Goal: Navigation & Orientation: Find specific page/section

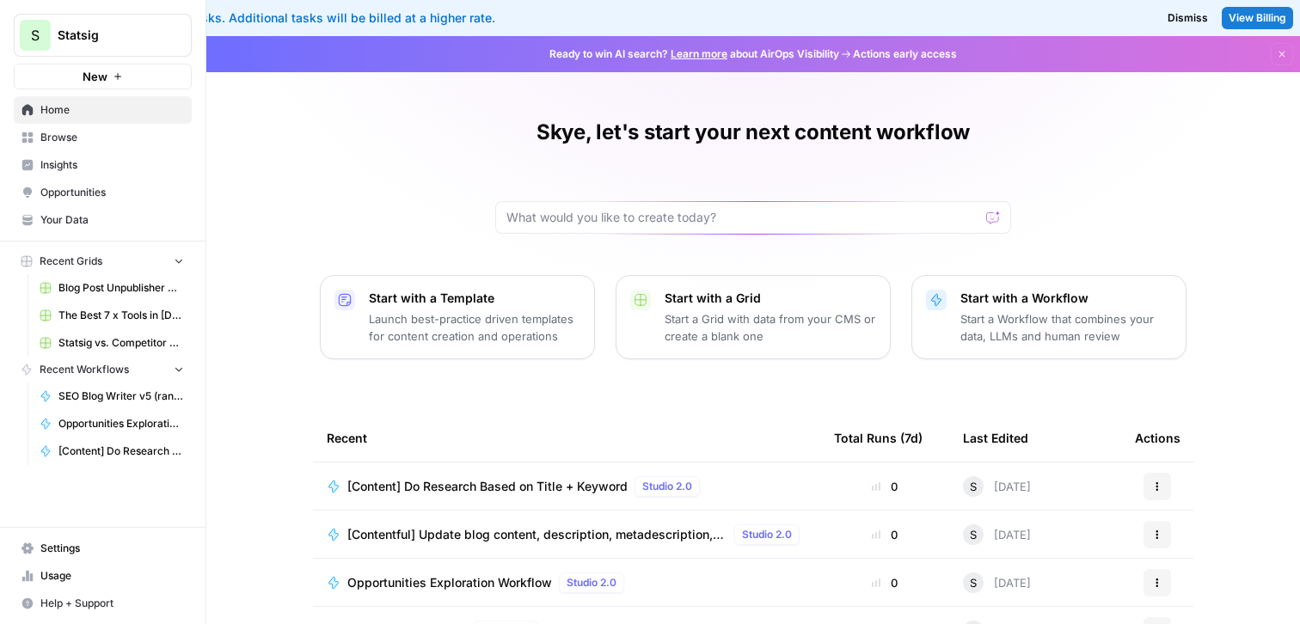
click at [172, 157] on span "Insights" at bounding box center [112, 164] width 144 height 15
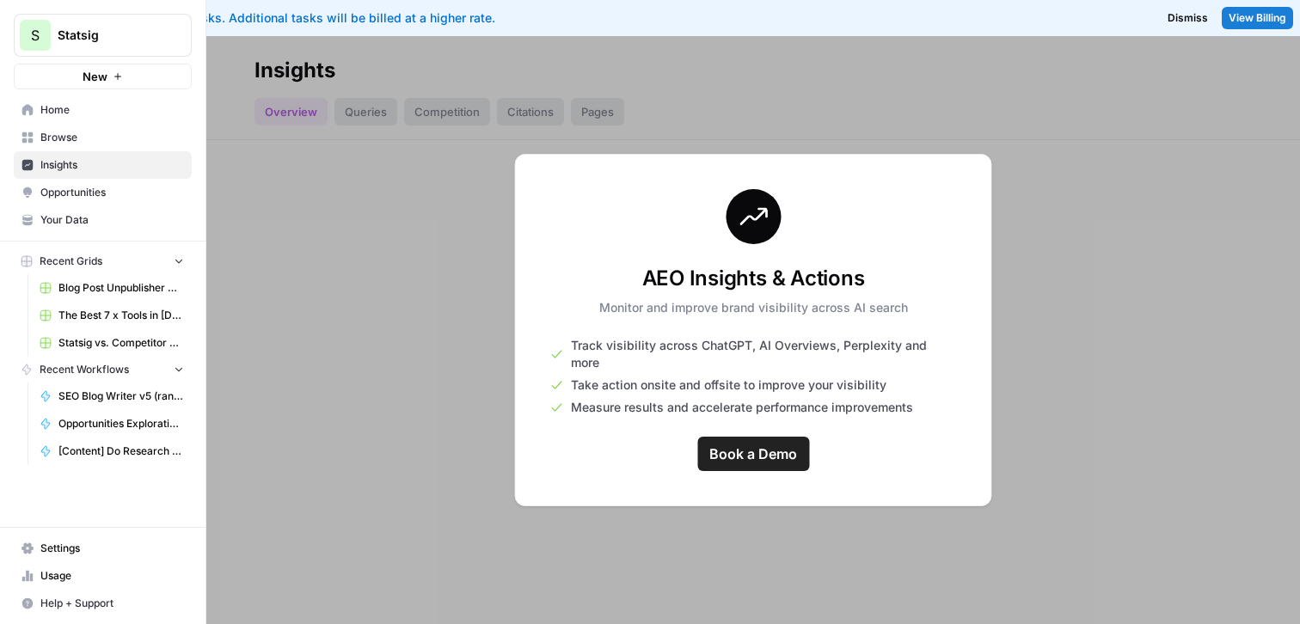
click at [141, 124] on link "Browse" at bounding box center [103, 138] width 178 height 28
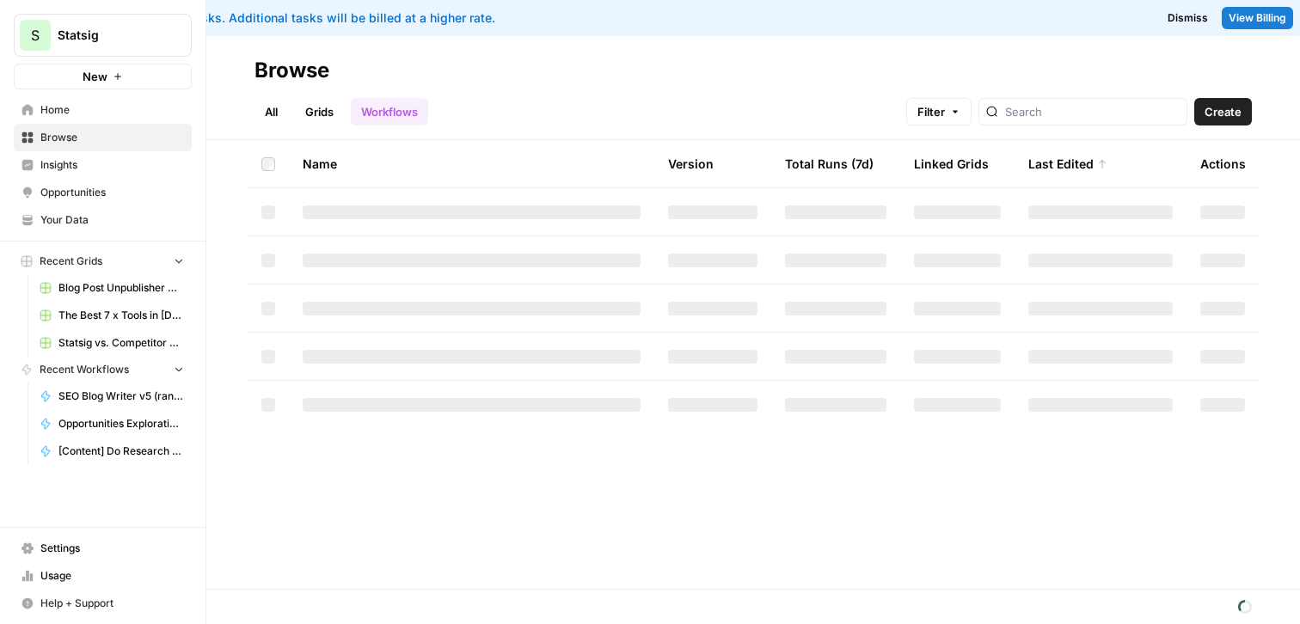
click at [137, 114] on span "Home" at bounding box center [112, 109] width 144 height 15
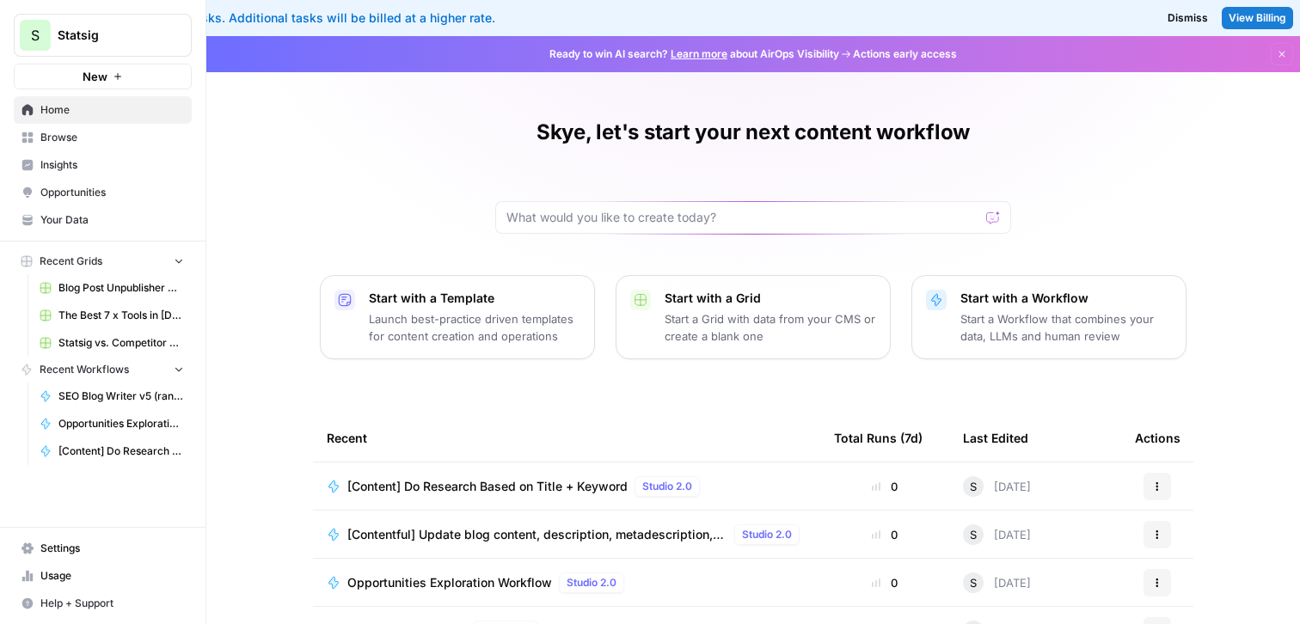
click at [206, 28] on icon "button" at bounding box center [209, 34] width 12 height 12
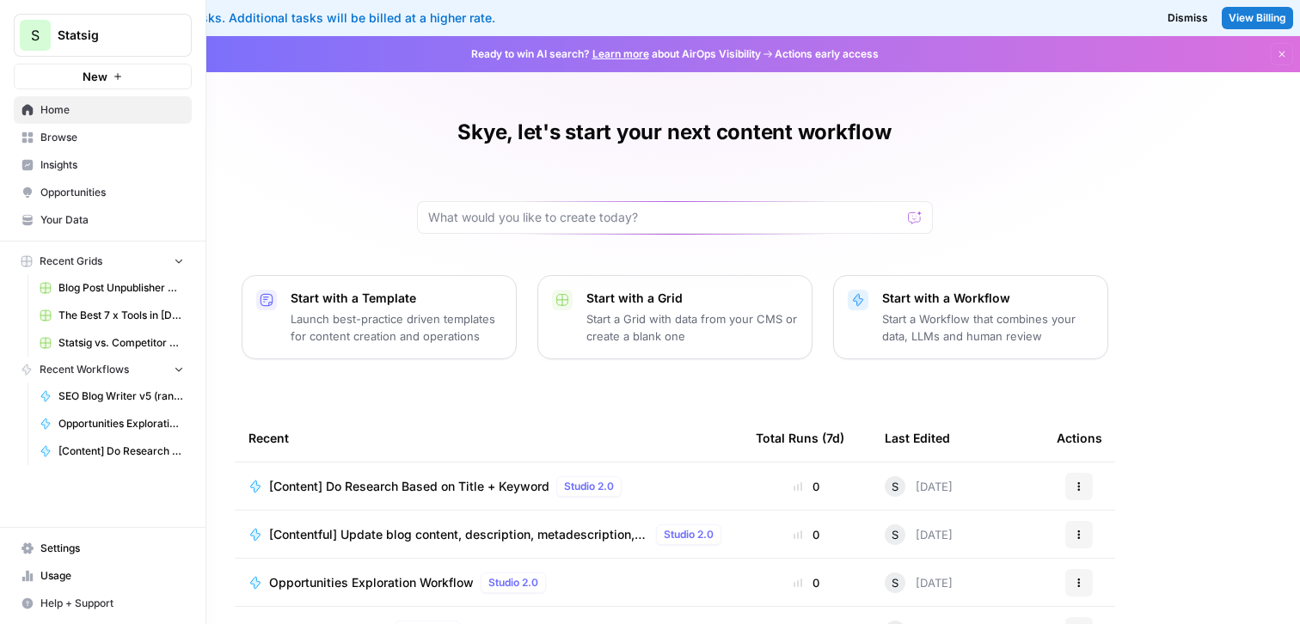
click at [204, 30] on icon "button" at bounding box center [209, 34] width 12 height 12
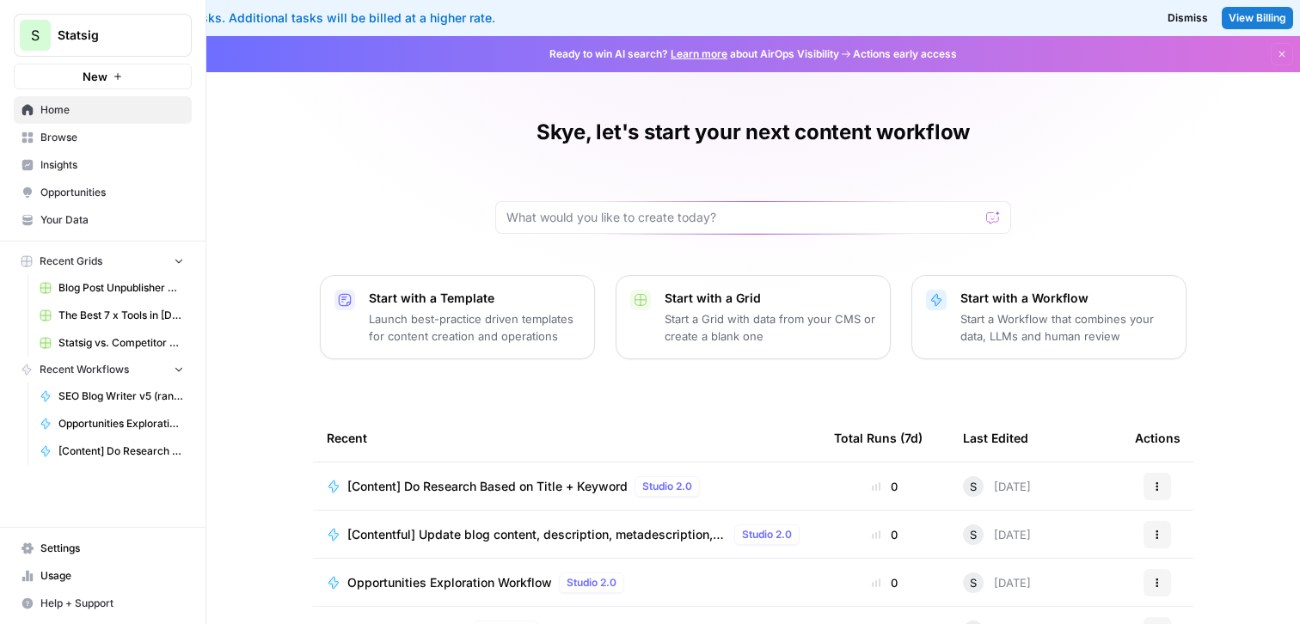
click at [255, 113] on div "Skye, let's start your next content workflow Start with a Template Launch best-…" at bounding box center [753, 431] width 1094 height 791
click at [97, 233] on link "Your Data" at bounding box center [103, 220] width 178 height 28
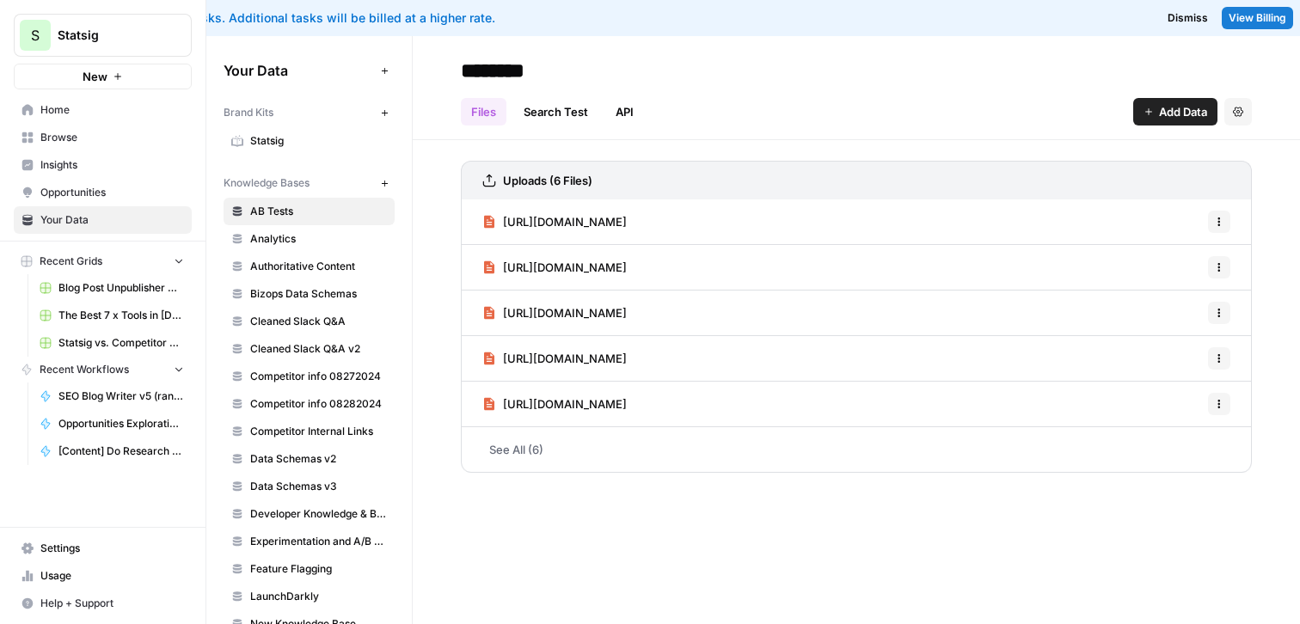
click at [105, 188] on span "Opportunities" at bounding box center [112, 192] width 144 height 15
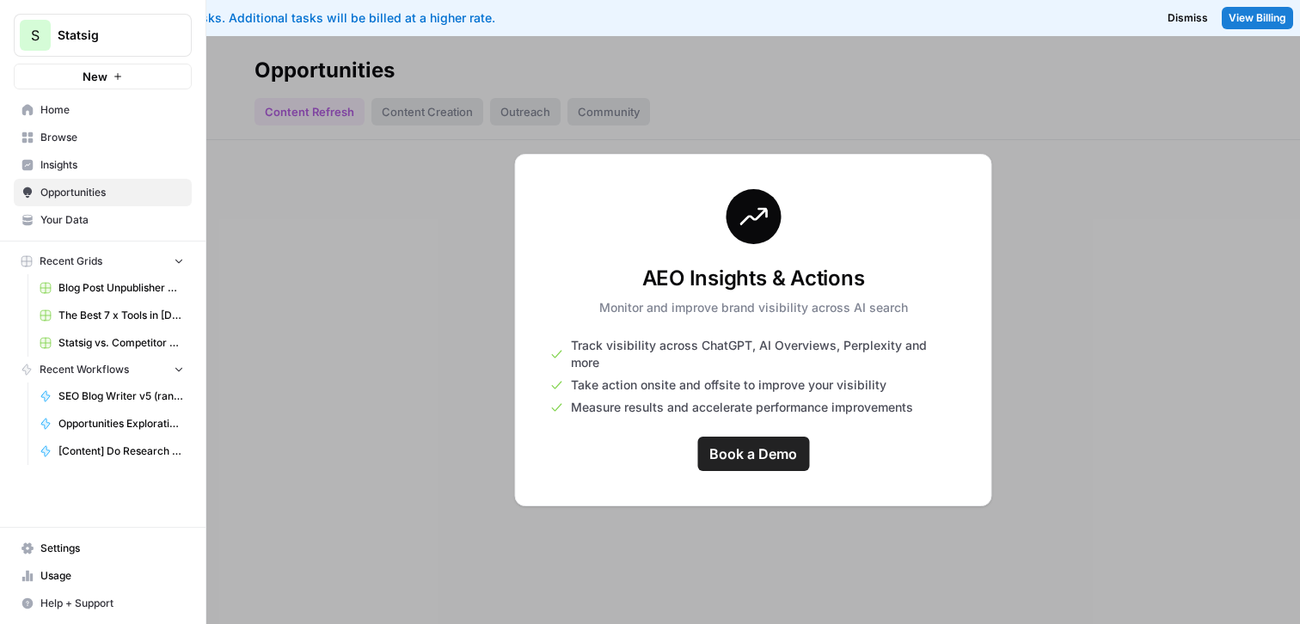
click at [99, 165] on span "Insights" at bounding box center [112, 164] width 144 height 15
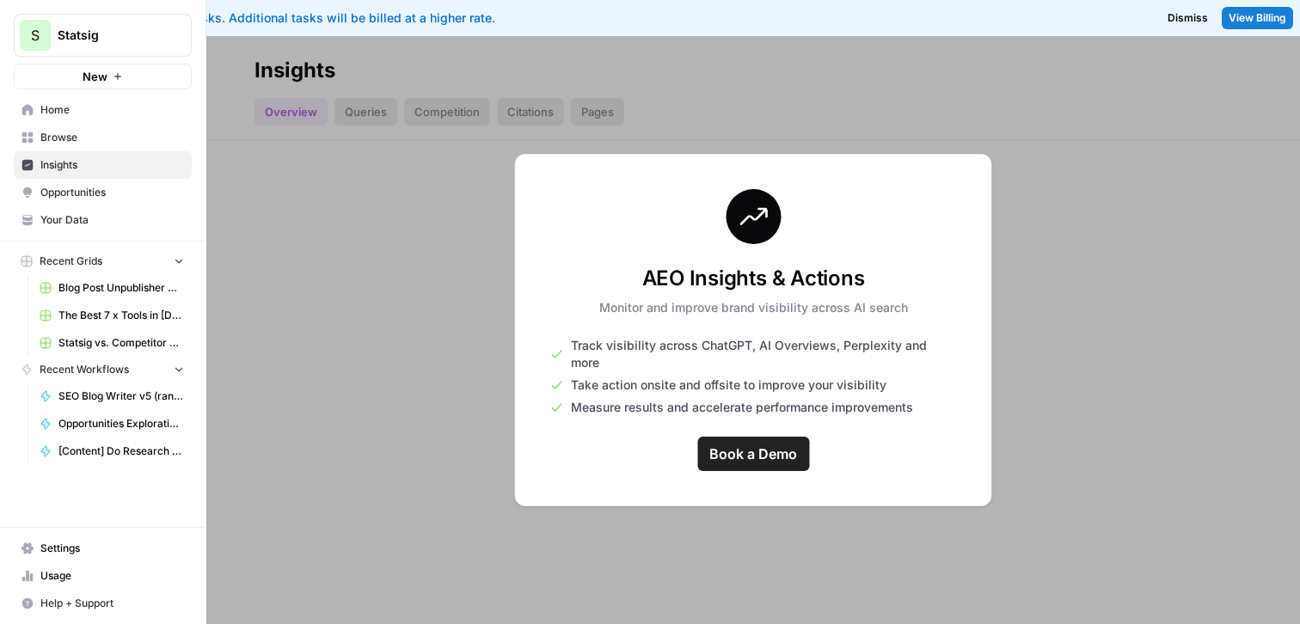
click at [96, 142] on span "Browse" at bounding box center [112, 137] width 144 height 15
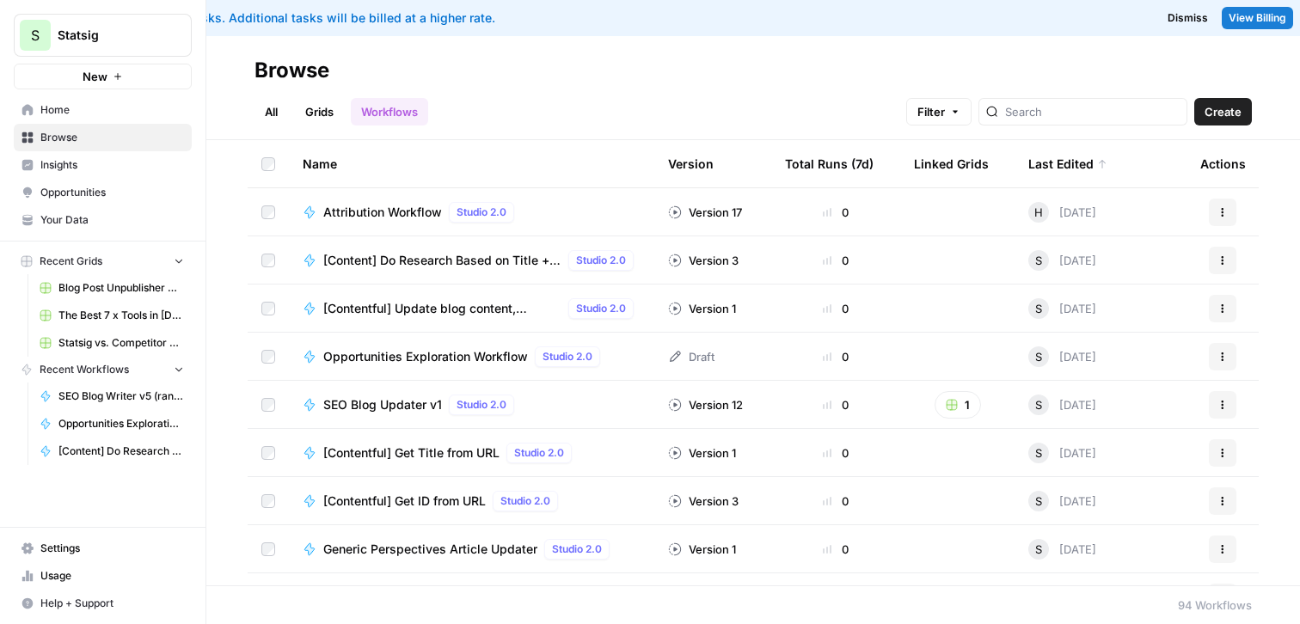
click at [100, 115] on span "Home" at bounding box center [112, 109] width 144 height 15
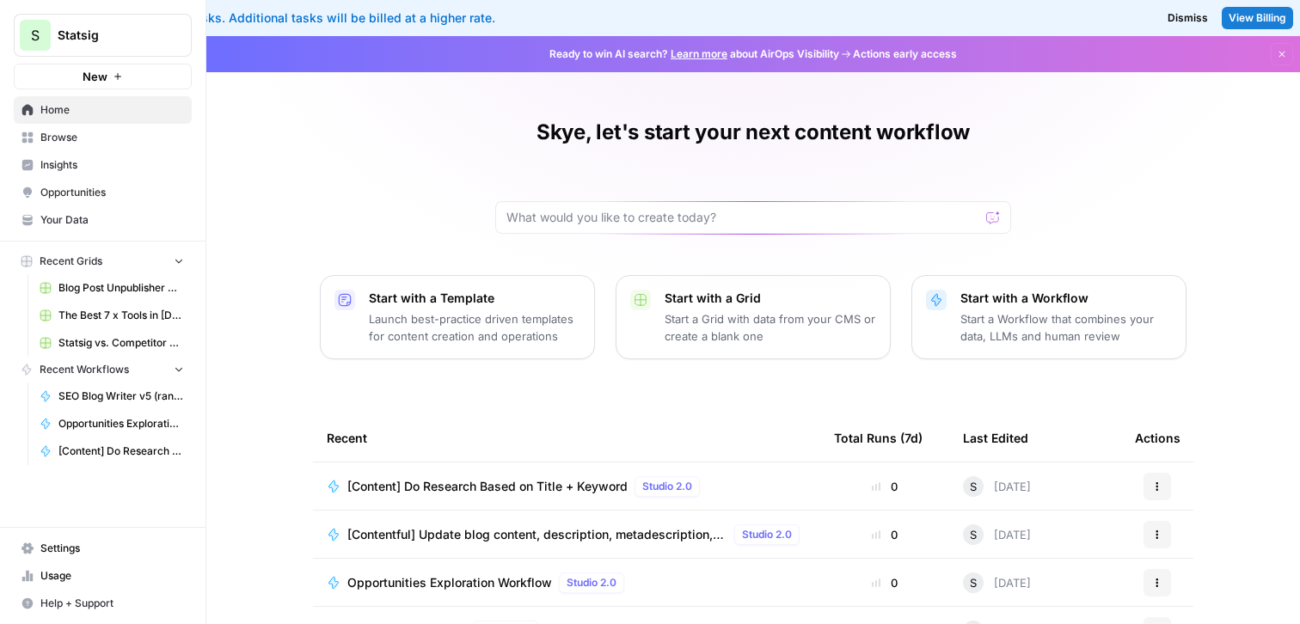
click at [114, 141] on span "Browse" at bounding box center [112, 137] width 144 height 15
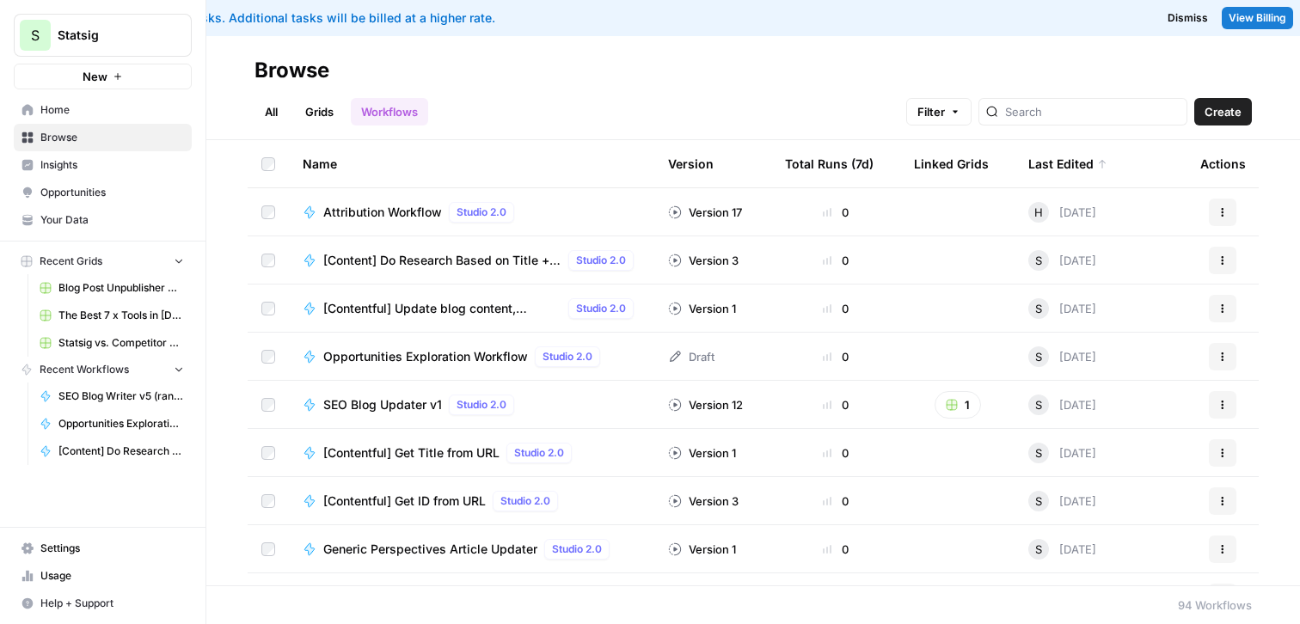
click at [138, 157] on span "Insights" at bounding box center [112, 164] width 144 height 15
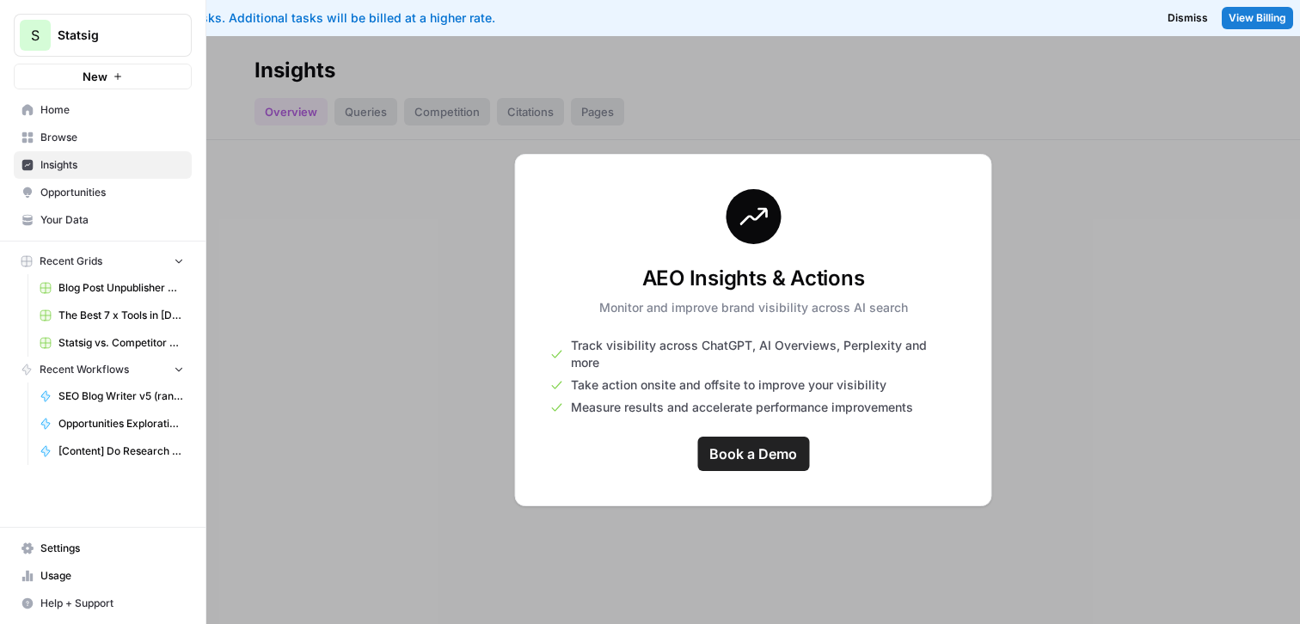
click at [143, 188] on span "Opportunities" at bounding box center [112, 192] width 144 height 15
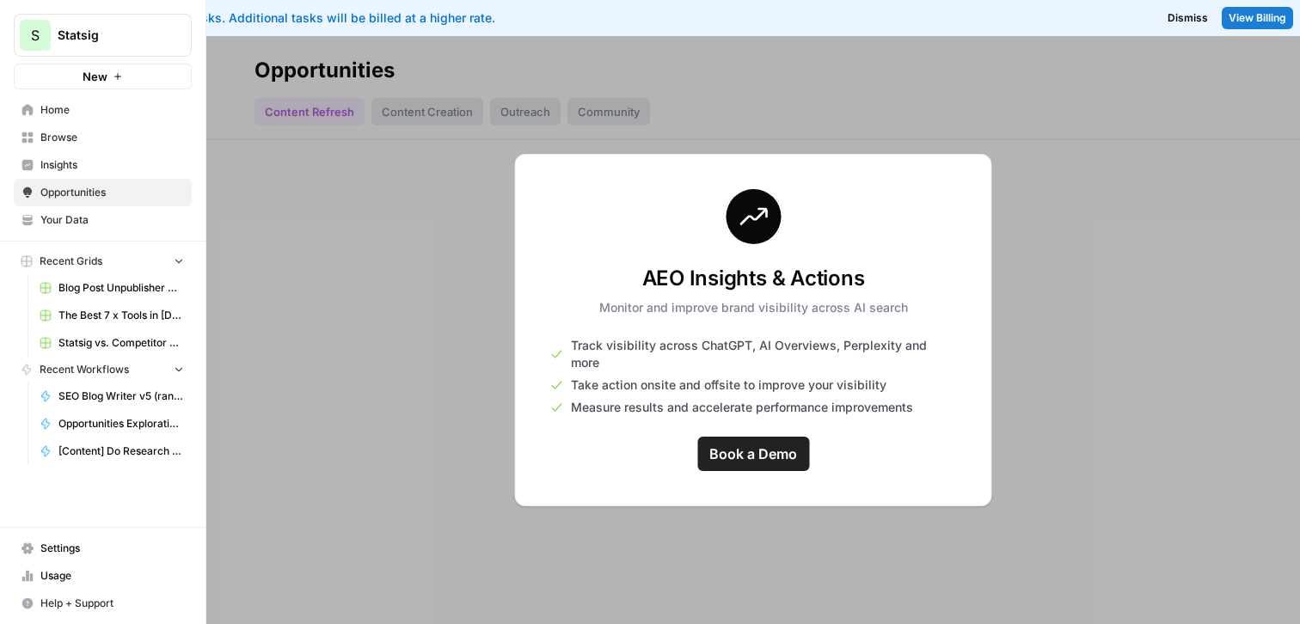
click at [114, 229] on link "Your Data" at bounding box center [103, 220] width 178 height 28
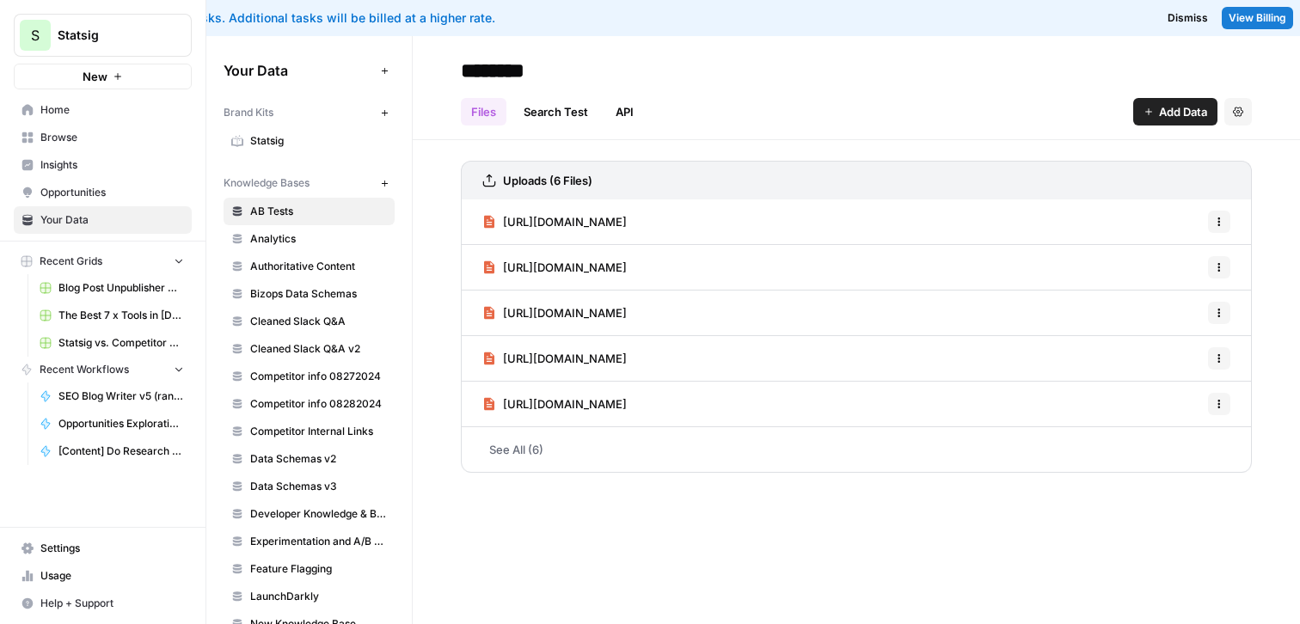
click at [139, 194] on span "Opportunities" at bounding box center [112, 192] width 144 height 15
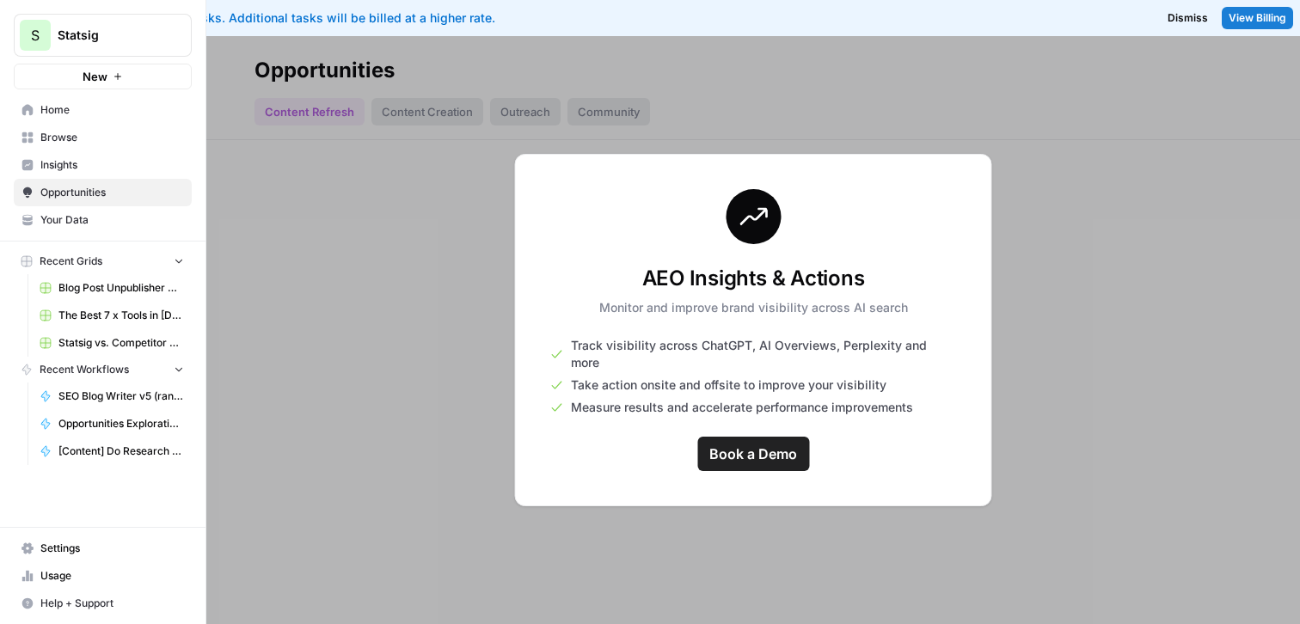
click at [136, 155] on link "Insights" at bounding box center [103, 165] width 178 height 28
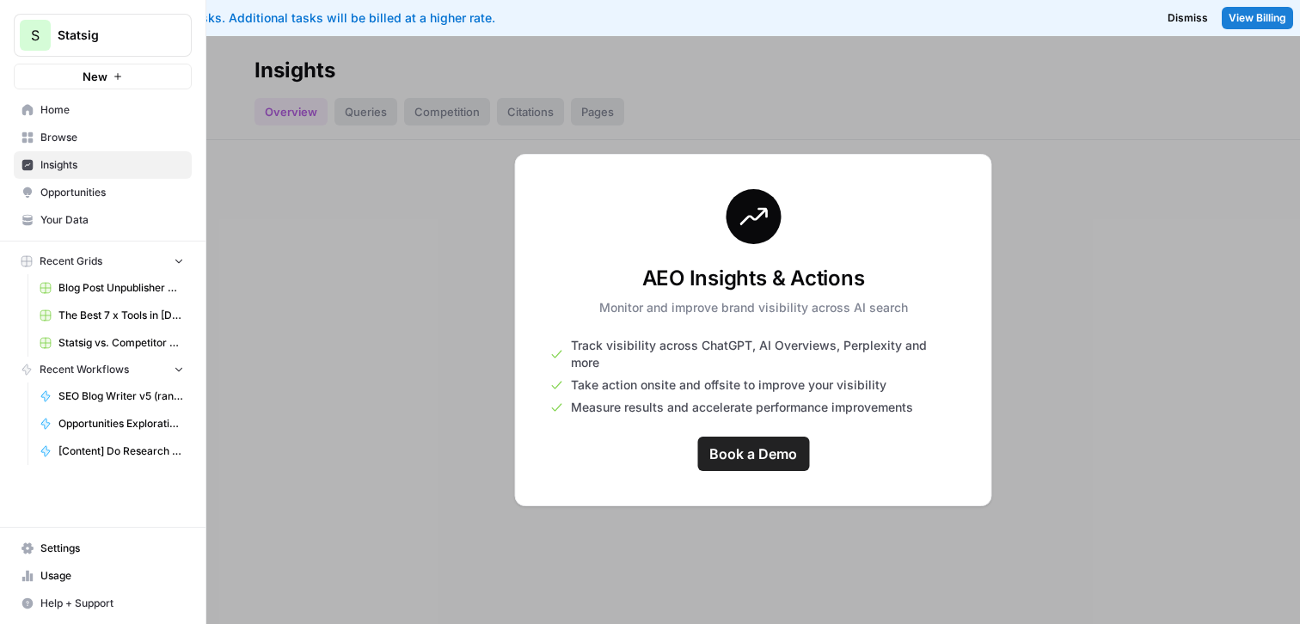
click at [113, 110] on span "Home" at bounding box center [112, 109] width 144 height 15
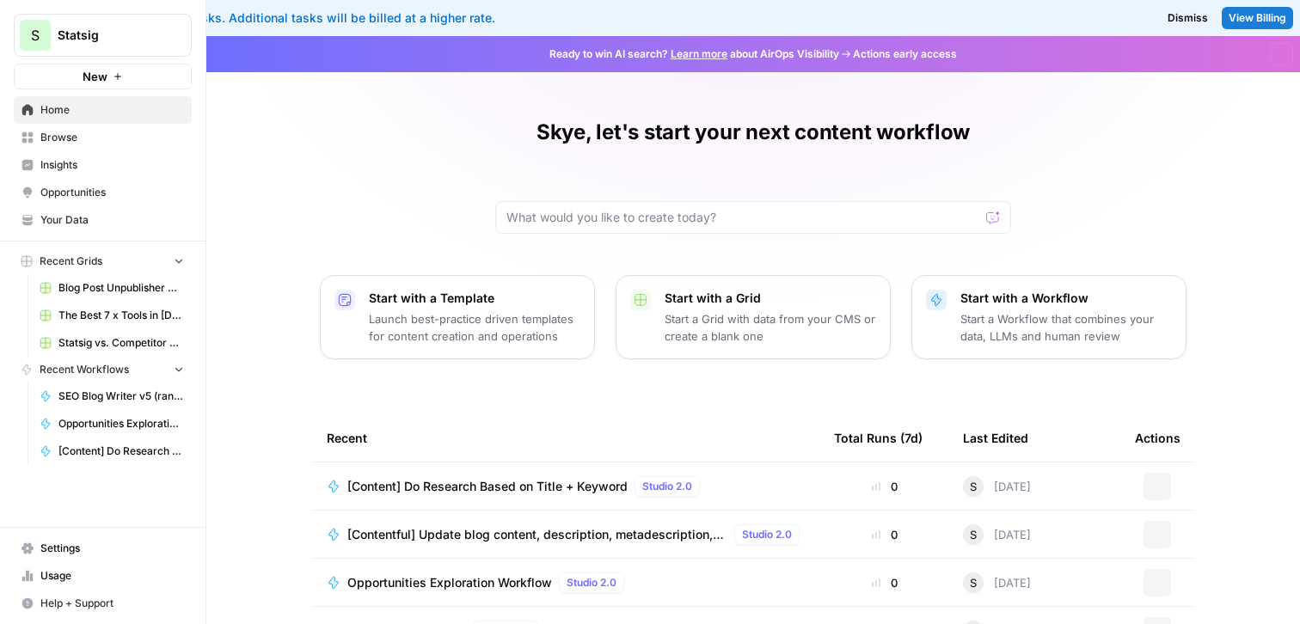
click at [109, 135] on span "Browse" at bounding box center [112, 137] width 144 height 15
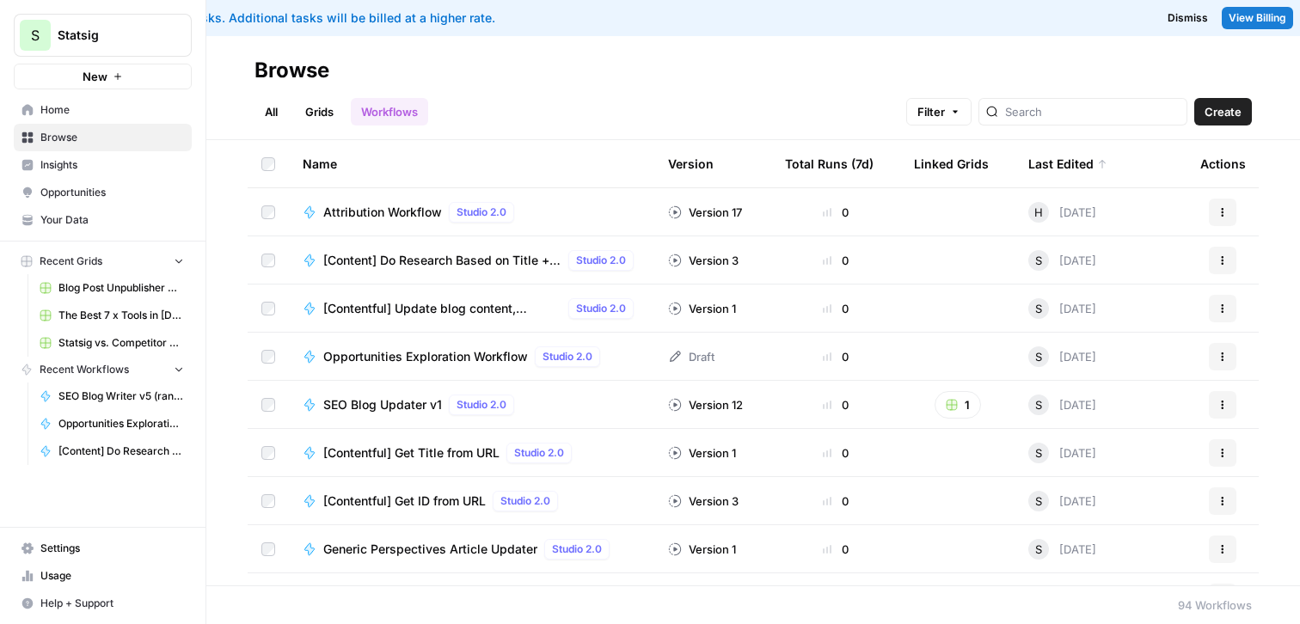
click at [1196, 13] on span "Dismiss" at bounding box center [1188, 17] width 40 height 15
